Goal: Task Accomplishment & Management: Complete application form

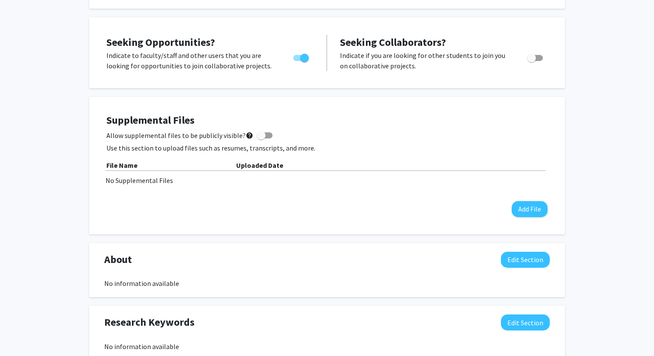
scroll to position [144, 0]
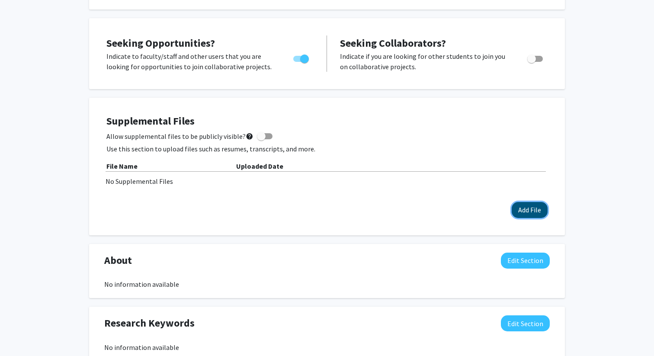
click at [520, 210] on button "Add File" at bounding box center [529, 210] width 36 height 16
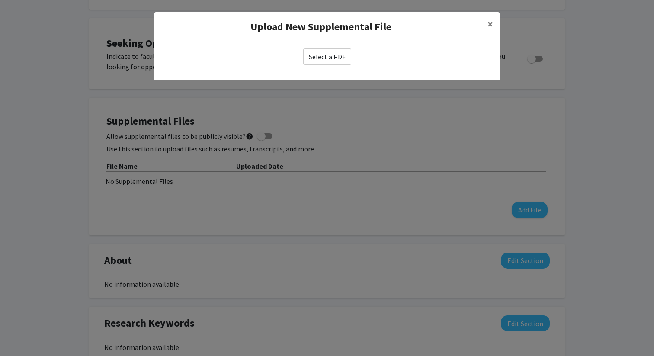
click at [328, 61] on label "Select a PDF" at bounding box center [327, 56] width 48 height 16
click at [0, 0] on input "Select a PDF" at bounding box center [0, 0] width 0 height 0
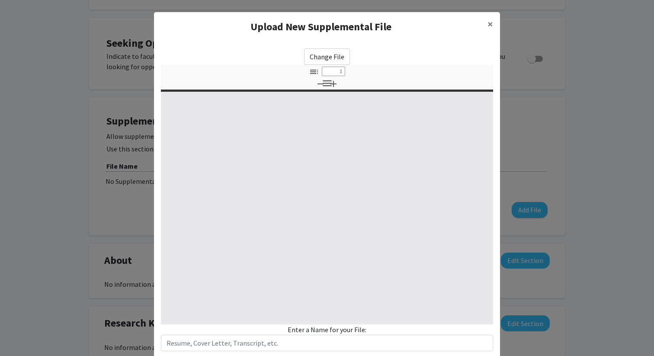
select select "custom"
type input "0"
select select "custom"
type input "1"
select select "auto"
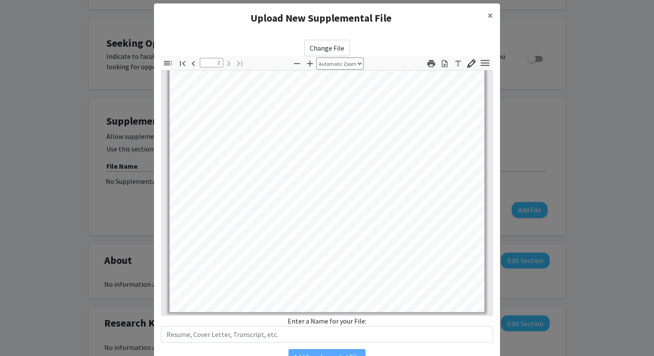
scroll to position [0, 0]
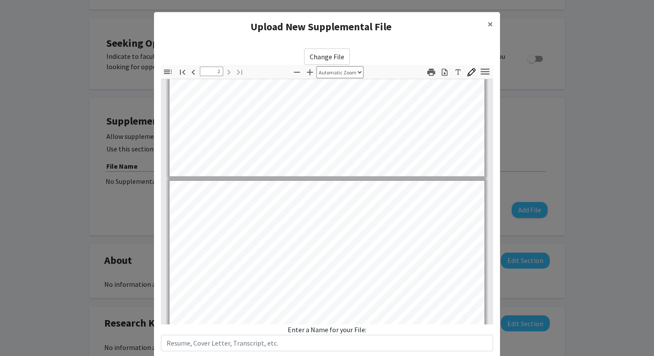
type input "1"
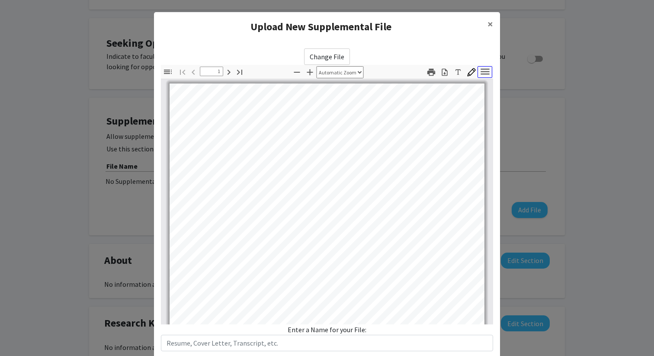
click at [484, 73] on icon "button" at bounding box center [485, 72] width 12 height 12
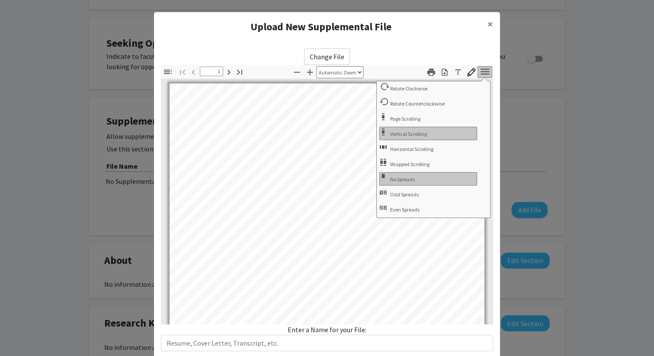
click at [434, 45] on div "Change File Thumbnails Document Outline Attachments Layers Current Outline Item…" at bounding box center [327, 211] width 346 height 339
click at [385, 70] on div "Toggle Sidebar Find Go to First Page Previous 1 of 2 Next Go to Last Page Zoom …" at bounding box center [327, 72] width 332 height 14
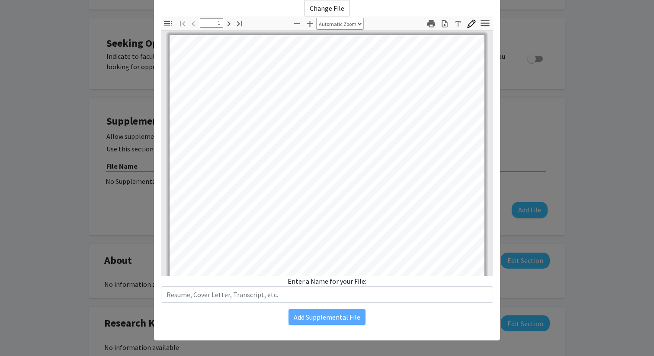
scroll to position [54, 0]
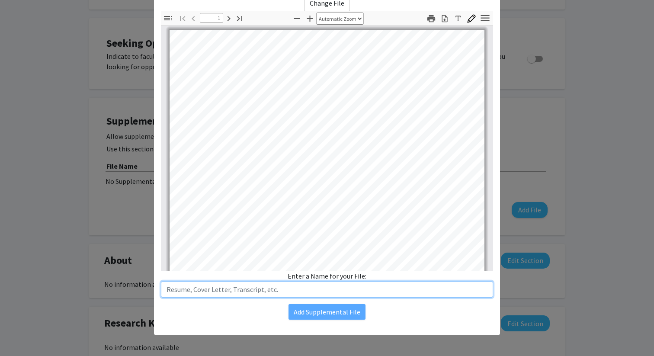
click at [326, 292] on input "text" at bounding box center [327, 289] width 332 height 16
type input "R"
type input "Cover Letter"
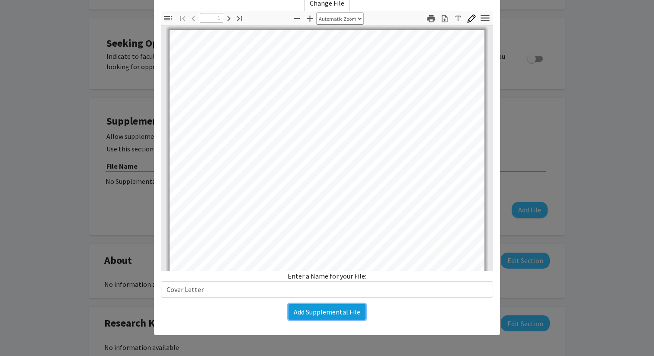
click at [338, 311] on button "Add Supplemental File" at bounding box center [326, 312] width 77 height 16
click at [316, 312] on button "Add Supplemental File" at bounding box center [326, 312] width 77 height 16
click at [542, 225] on modal-container "Upload New Supplemental File × Change File Thumbnails Document Outline Attachme…" at bounding box center [327, 178] width 654 height 356
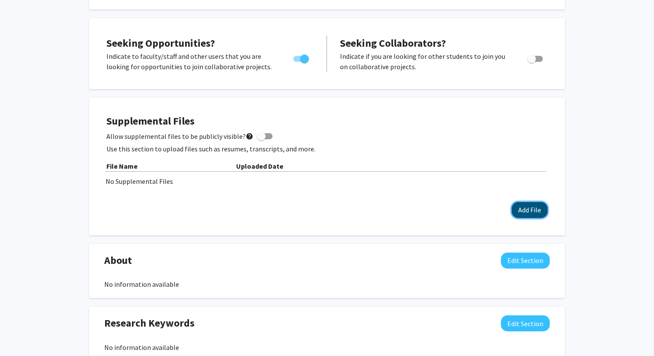
click at [527, 212] on button "Add File" at bounding box center [529, 210] width 36 height 16
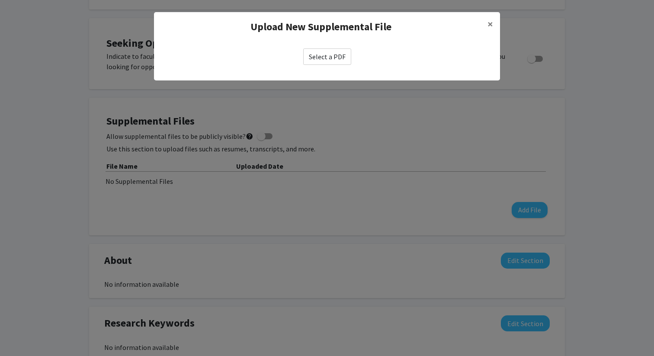
click at [331, 57] on label "Select a PDF" at bounding box center [327, 56] width 48 height 16
click at [0, 0] on input "Select a PDF" at bounding box center [0, 0] width 0 height 0
select select "custom"
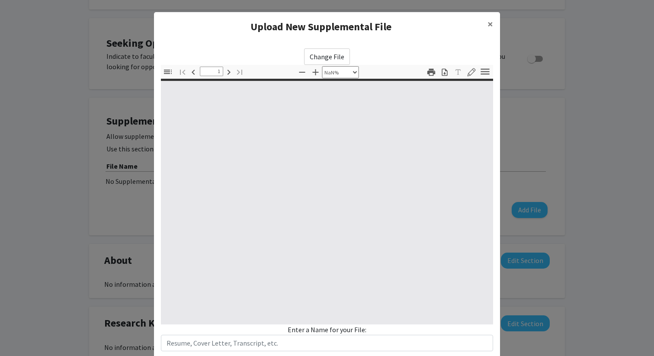
type input "0"
select select "custom"
type input "1"
select select "auto"
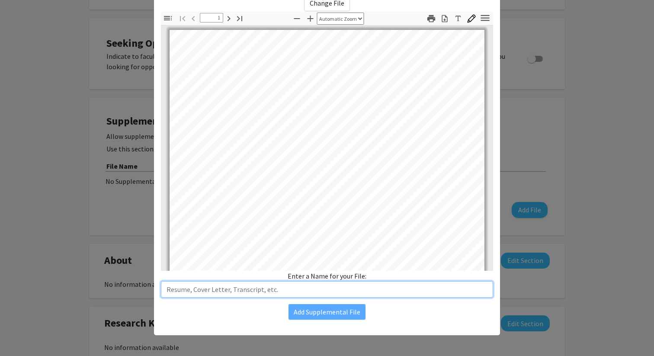
click at [307, 294] on input "text" at bounding box center [327, 289] width 332 height 16
type input "Cover Letter"
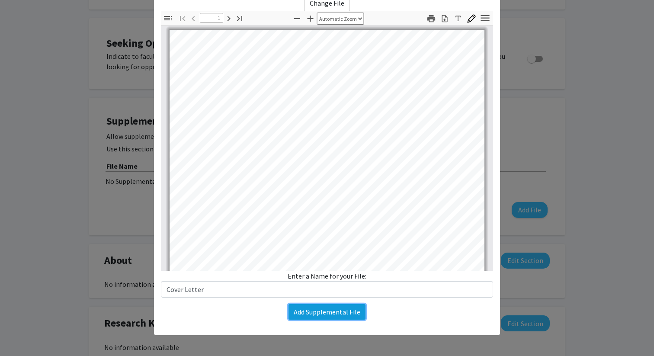
click at [308, 312] on button "Add Supplemental File" at bounding box center [326, 312] width 77 height 16
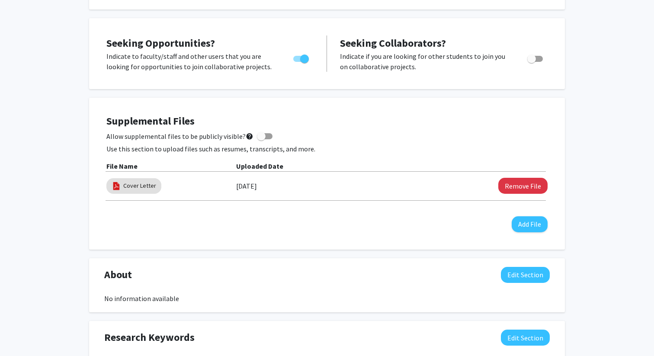
click at [367, 220] on div "Supplemental Files Allow supplemental files to be publicly visible? help Use th…" at bounding box center [326, 173] width 441 height 117
click at [529, 224] on button "Add File" at bounding box center [529, 224] width 36 height 16
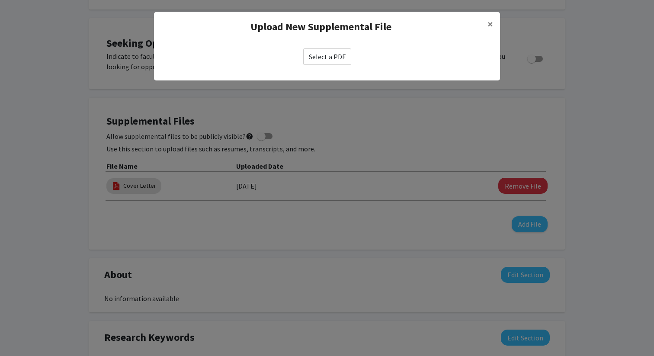
click at [317, 53] on label "Select a PDF" at bounding box center [327, 56] width 48 height 16
click at [0, 0] on input "Select a PDF" at bounding box center [0, 0] width 0 height 0
click at [321, 58] on label "Select a PDF" at bounding box center [327, 56] width 48 height 16
click at [0, 0] on input "Select a PDF" at bounding box center [0, 0] width 0 height 0
select select "custom"
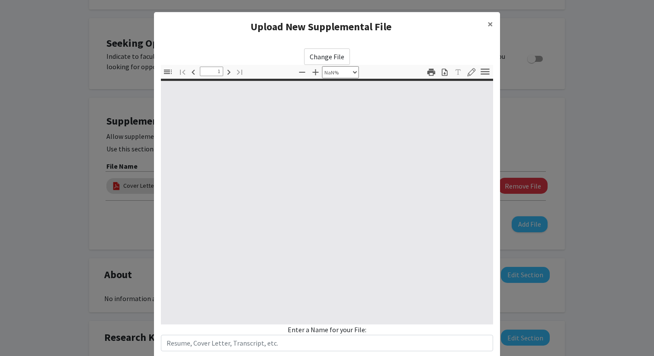
type input "0"
select select "custom"
type input "1"
select select "auto"
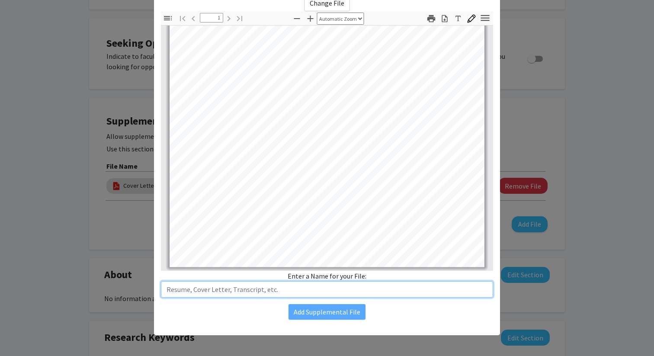
click at [329, 290] on input "text" at bounding box center [327, 289] width 332 height 16
type input "Resume"
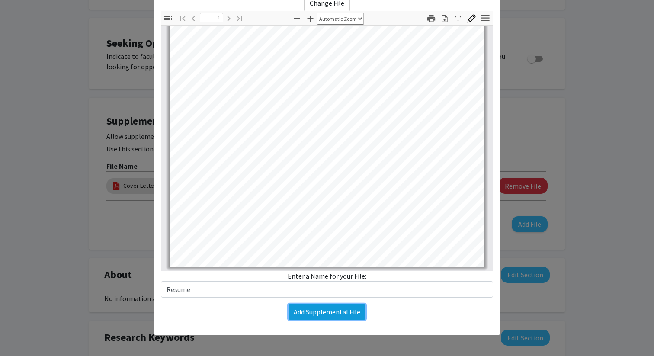
click at [339, 318] on button "Add Supplemental File" at bounding box center [326, 312] width 77 height 16
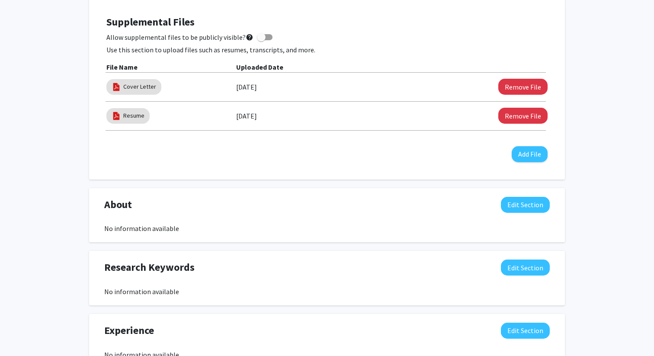
scroll to position [256, 0]
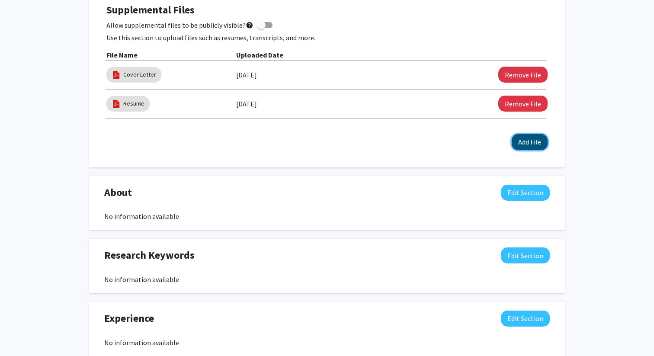
click at [531, 140] on button "Add File" at bounding box center [529, 142] width 36 height 16
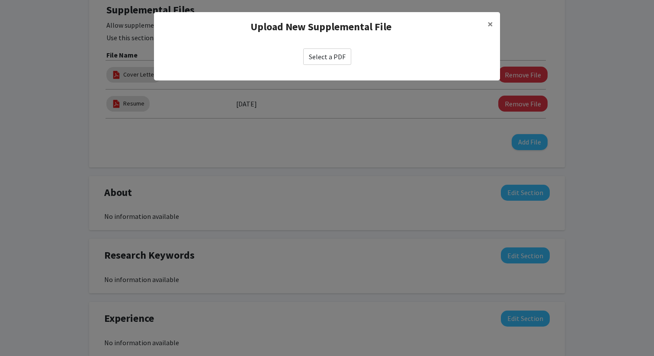
click at [431, 41] on div "Upload New Supplemental File ×" at bounding box center [327, 26] width 346 height 29
click at [323, 53] on label "Select a PDF" at bounding box center [327, 56] width 48 height 16
click at [0, 0] on input "Select a PDF" at bounding box center [0, 0] width 0 height 0
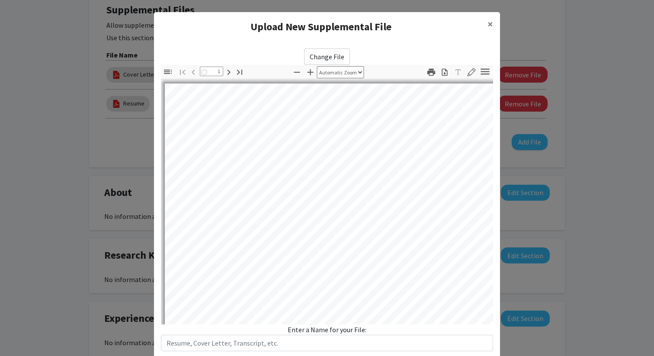
select select "auto"
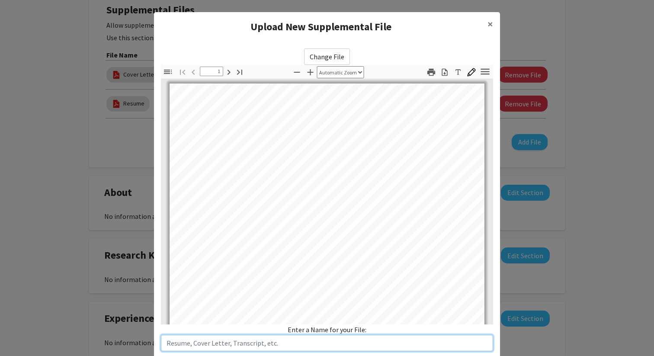
click at [254, 342] on input "text" at bounding box center [327, 343] width 332 height 16
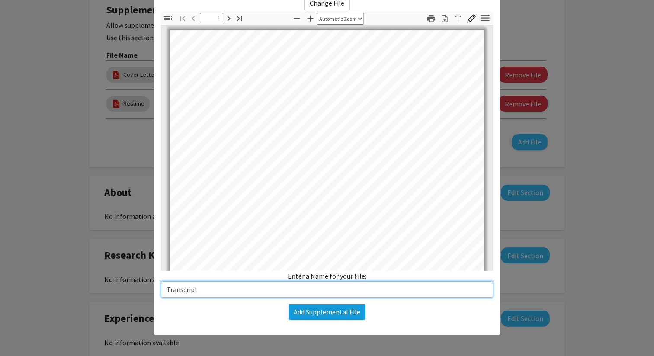
type input "Transcript"
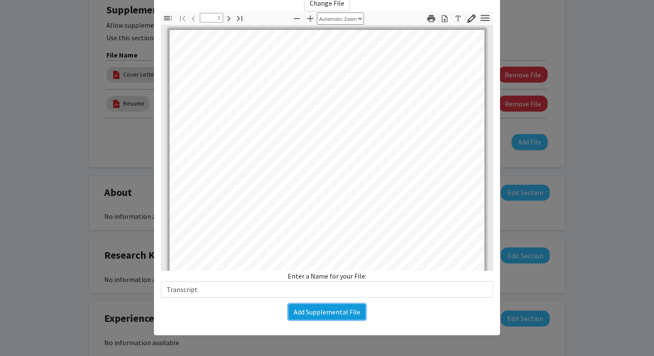
click at [342, 313] on button "Add Supplemental File" at bounding box center [326, 312] width 77 height 16
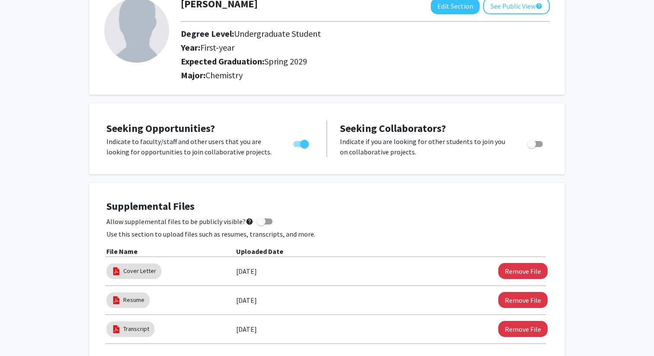
scroll to position [12, 0]
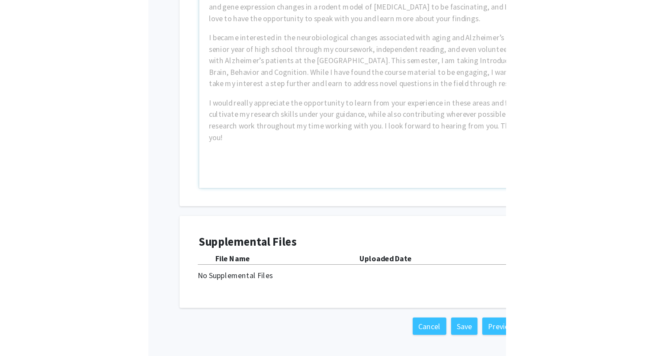
scroll to position [346, 0]
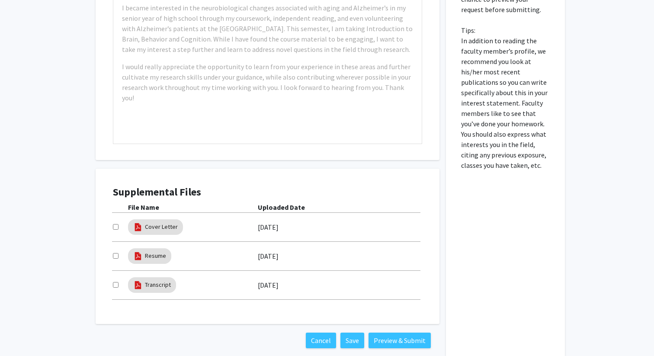
scroll to position [471, 0]
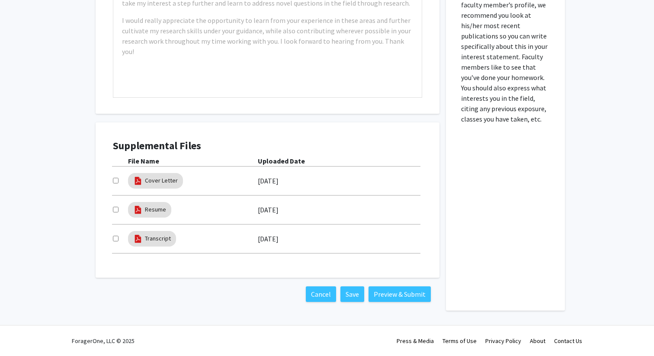
click at [114, 179] on input "checkbox" at bounding box center [116, 181] width 6 height 6
checkbox input "true"
click at [115, 206] on div at bounding box center [120, 210] width 15 height 10
click at [116, 208] on input "checkbox" at bounding box center [116, 210] width 6 height 6
checkbox input "true"
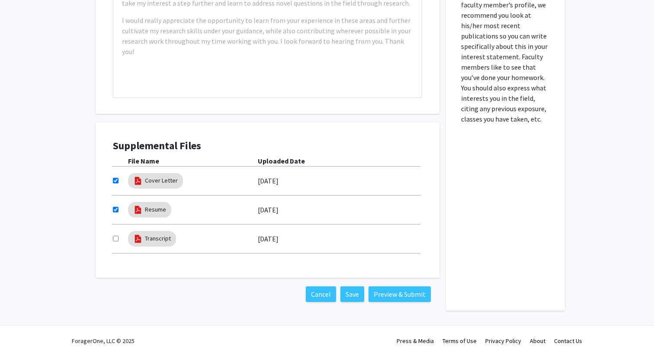
click at [114, 239] on input "checkbox" at bounding box center [116, 239] width 6 height 6
checkbox input "true"
click at [148, 284] on div "Cancel Save Preview & Submit" at bounding box center [268, 294] width 344 height 33
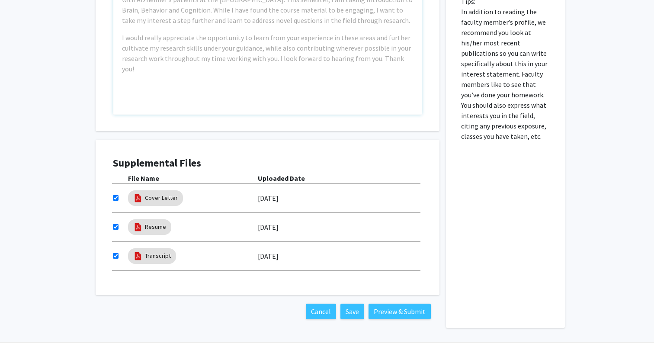
scroll to position [467, 0]
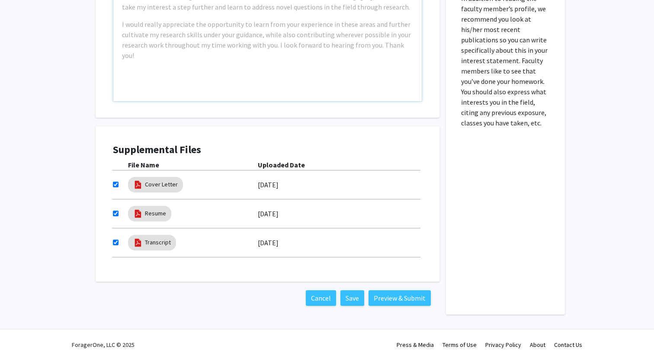
click at [220, 56] on div "Example: I am a Neuroscience major passionate about neurodegenerative diseases,…" at bounding box center [267, 2] width 308 height 198
click at [91, 137] on div "Interest Statement Example: I am a Neuroscience major passionate about neurodeg…" at bounding box center [267, 82] width 357 height 463
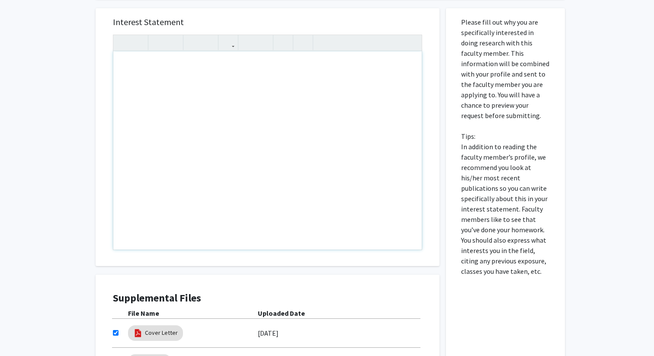
scroll to position [346, 0]
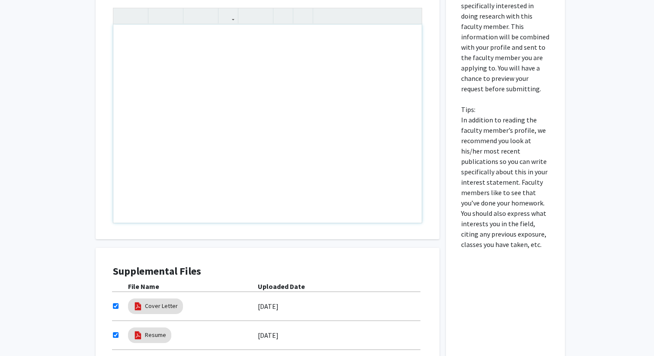
click at [182, 138] on div "Note to users with screen readers: Please press Alt+0 or Option+0 to deactivate…" at bounding box center [267, 124] width 308 height 198
paste div "Note to users with screen readers: Please press Alt+0 or Option+0 to deactivate…"
type textarea "<p>To Whom it May Concern:</p><br><p>Please accept this application to conduct …"
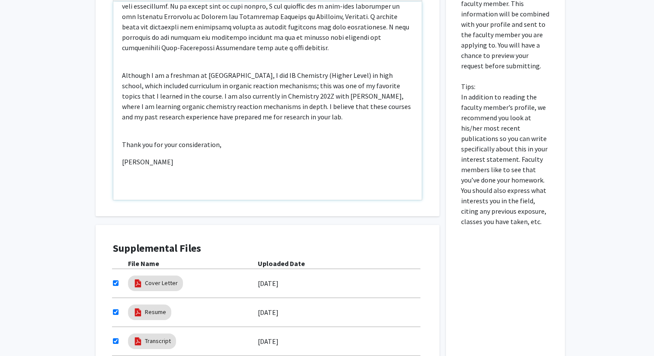
scroll to position [374, 0]
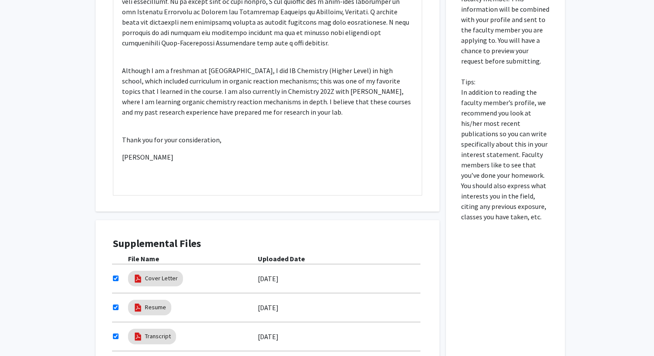
click at [174, 210] on div "Interest Statement To Whom it May Concern: Please accept this application to co…" at bounding box center [267, 83] width 326 height 258
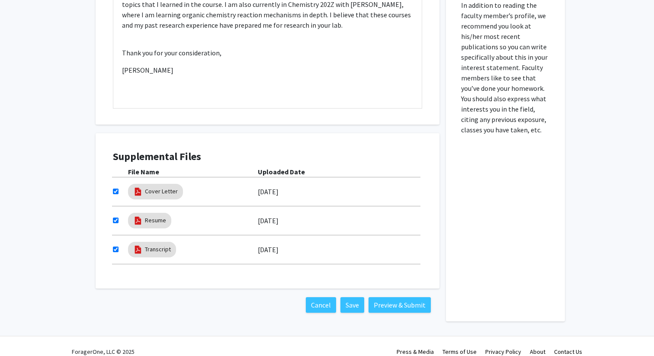
scroll to position [471, 0]
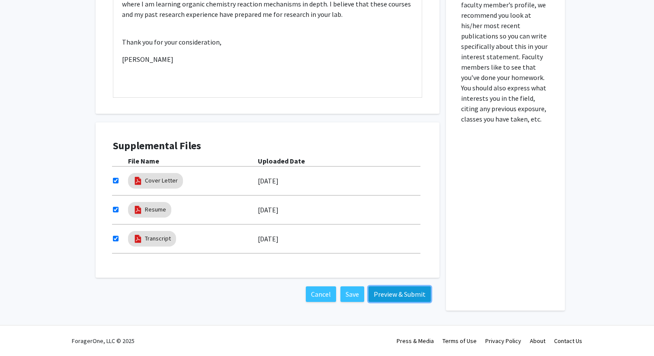
click at [390, 296] on button "Preview & Submit" at bounding box center [399, 294] width 62 height 16
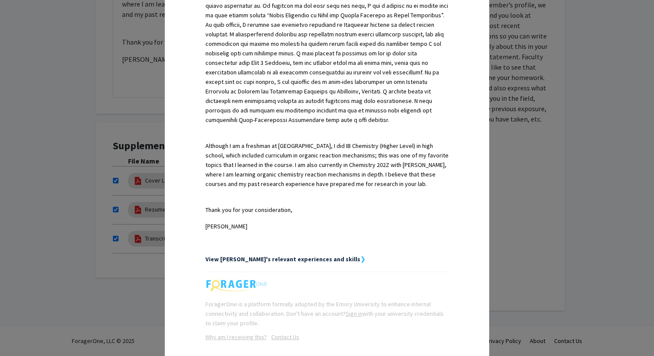
scroll to position [433, 0]
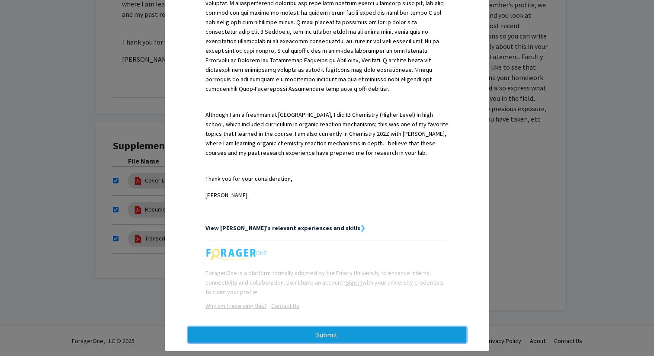
click at [320, 327] on button "Submit" at bounding box center [327, 335] width 278 height 16
